Goal: Find contact information: Obtain details needed to contact an individual or organization

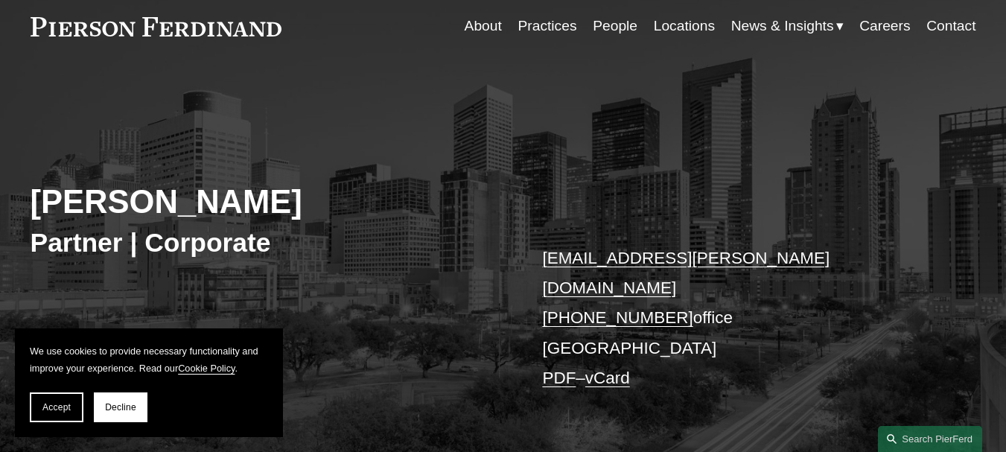
scroll to position [74, 0]
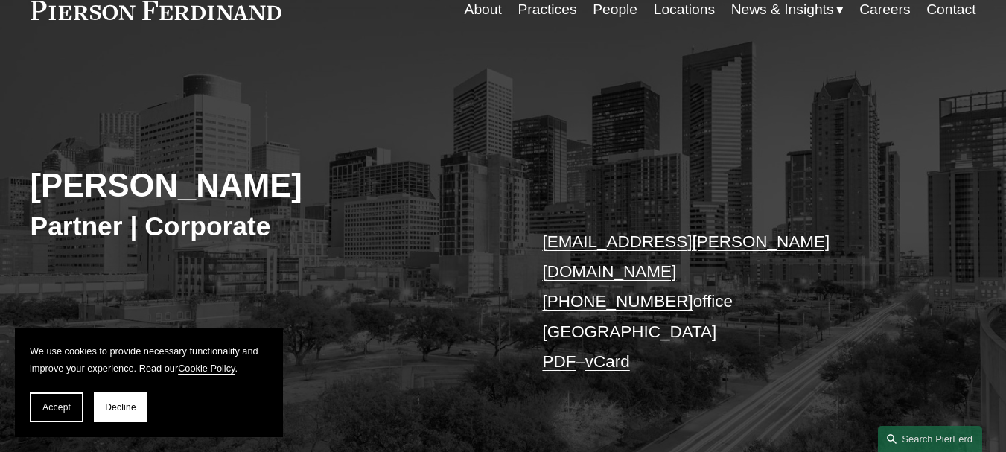
copy link "+1.832.460.8143"
drag, startPoint x: 540, startPoint y: 272, endPoint x: 665, endPoint y: 270, distance: 125.1
click at [665, 270] on div "Will Stafford Partner | Corporate will.stafford@pierferd.com +1.832.460.8143 of…" at bounding box center [503, 271] width 1006 height 374
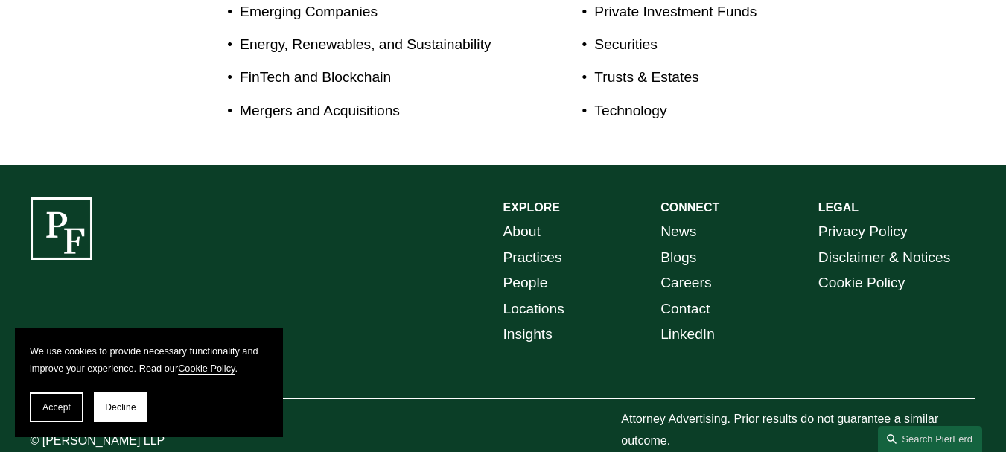
scroll to position [971, 0]
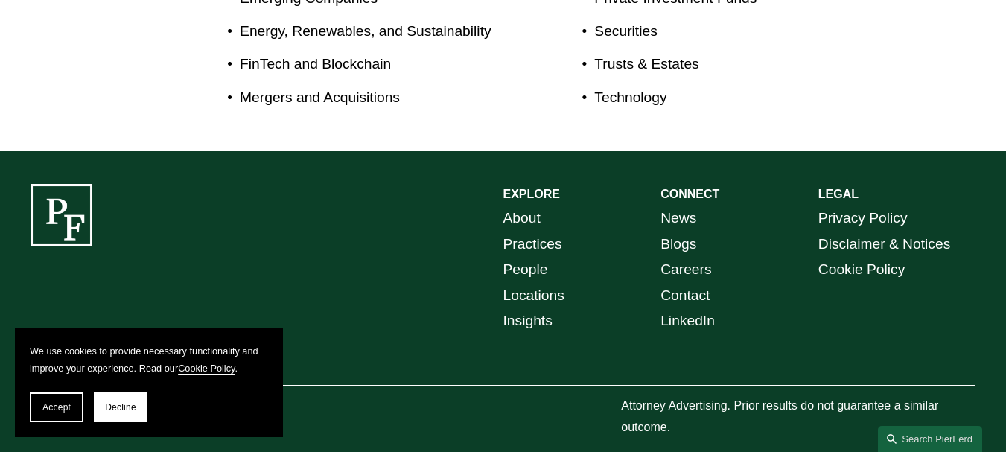
click at [692, 283] on link "Contact" at bounding box center [684, 296] width 49 height 26
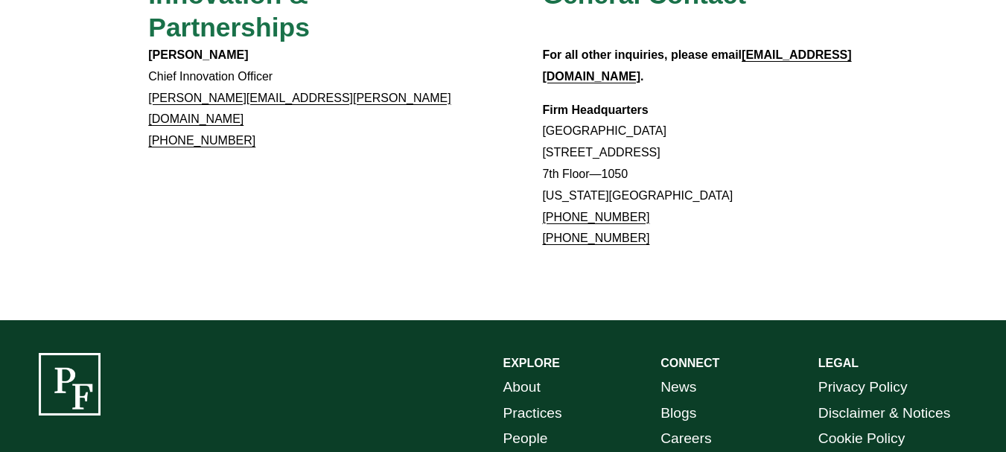
scroll to position [1445, 0]
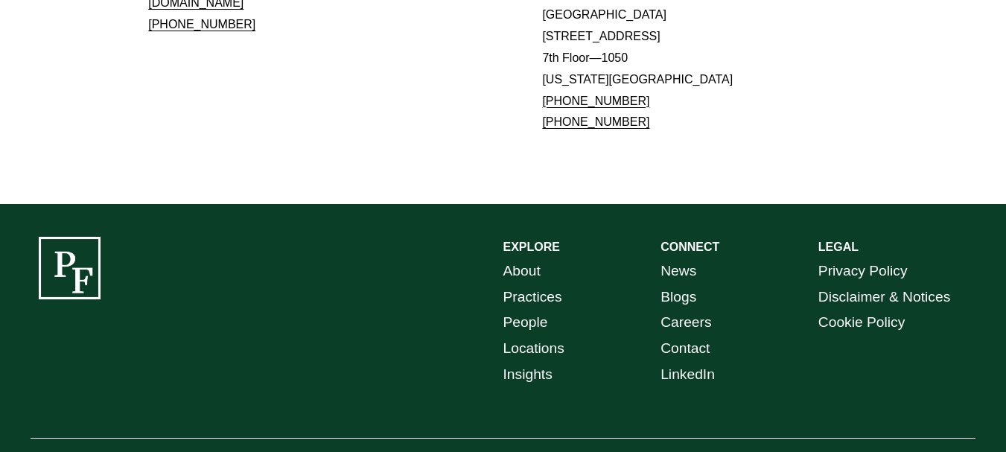
click at [533, 336] on link "Locations" at bounding box center [533, 349] width 61 height 26
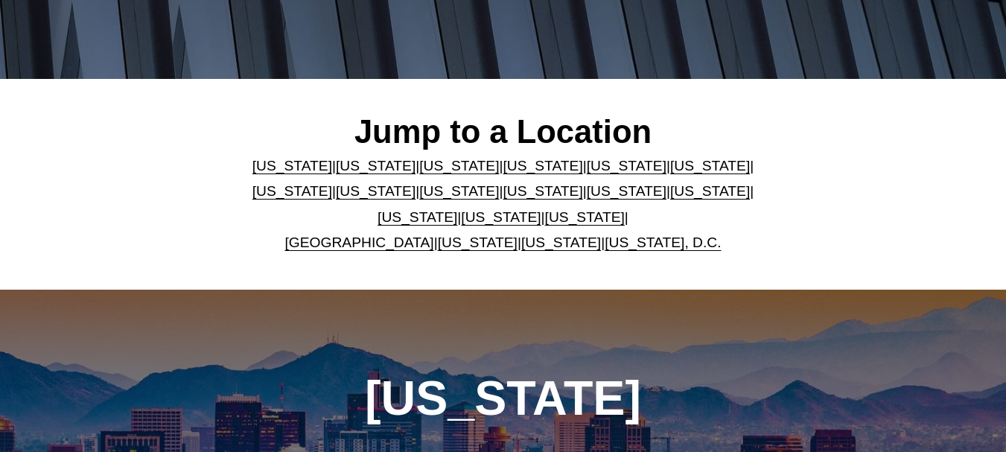
click at [546, 225] on link "[US_STATE]" at bounding box center [585, 217] width 80 height 16
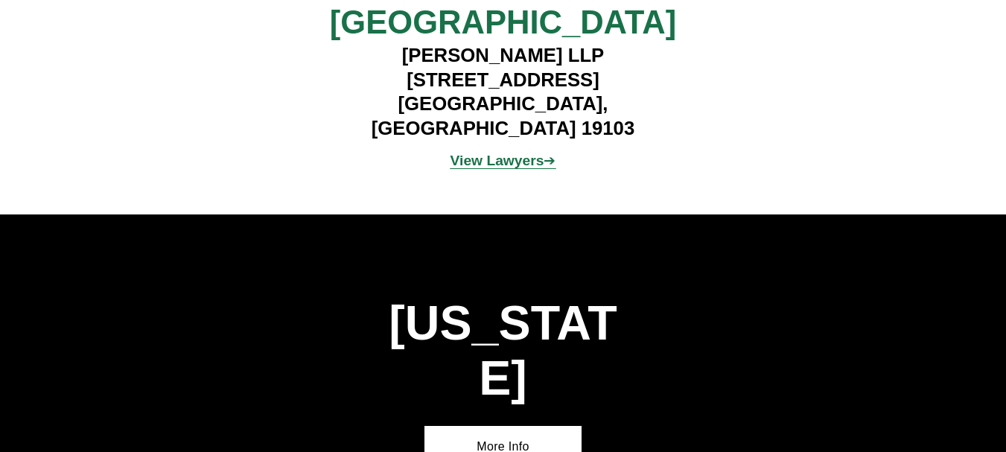
scroll to position [8163, 0]
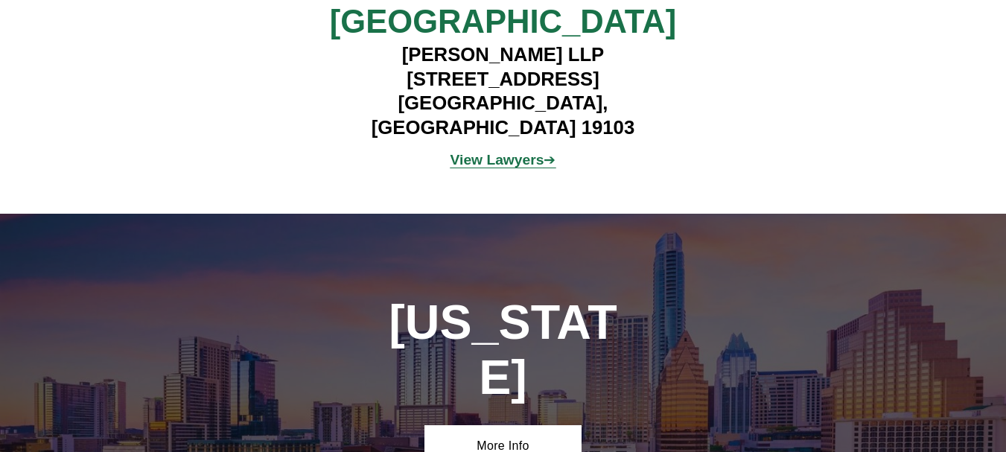
drag, startPoint x: 716, startPoint y: 176, endPoint x: 898, endPoint y: 202, distance: 183.5
copy h4 "[STREET_ADDRESS][PERSON_NAME]"
copy h4 "[GEOGRAPHIC_DATA]"
drag, startPoint x: 733, startPoint y: 226, endPoint x: 901, endPoint y: 226, distance: 167.5
